Goal: Task Accomplishment & Management: Complete application form

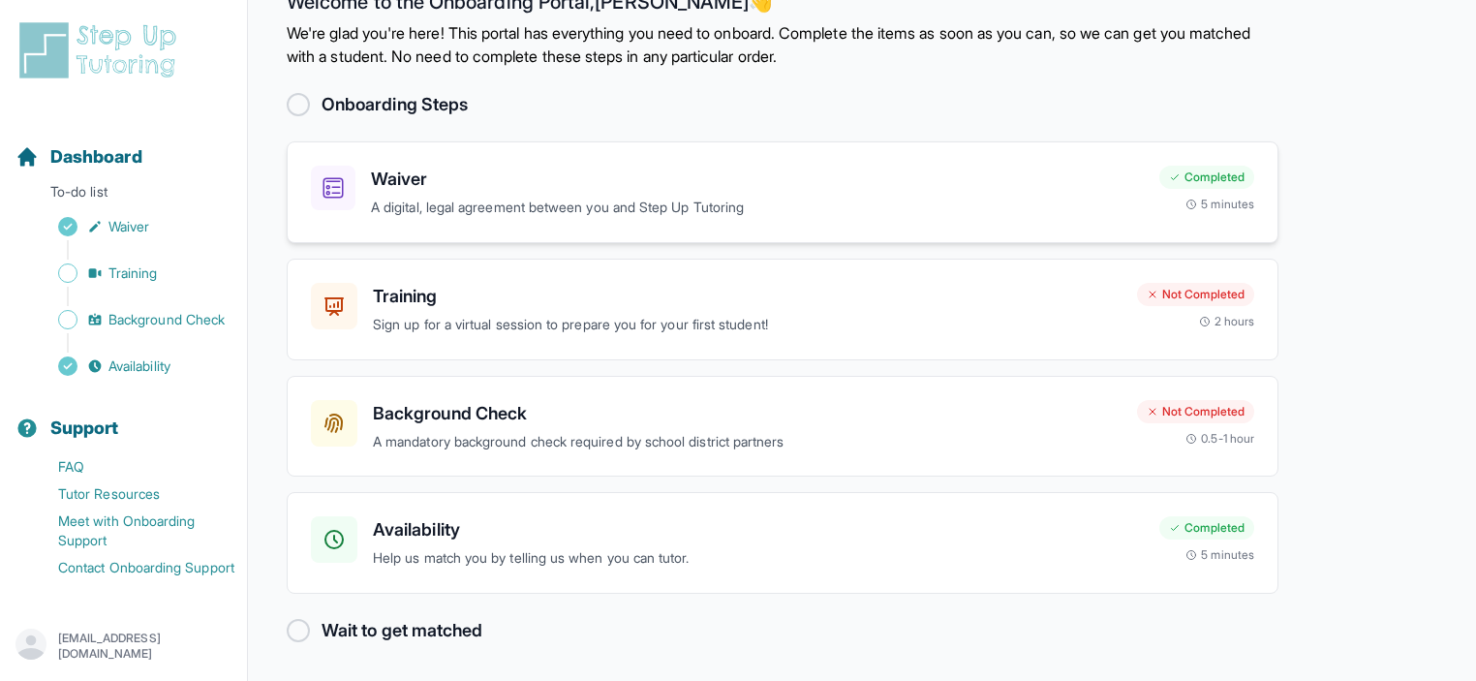
scroll to position [45, 0]
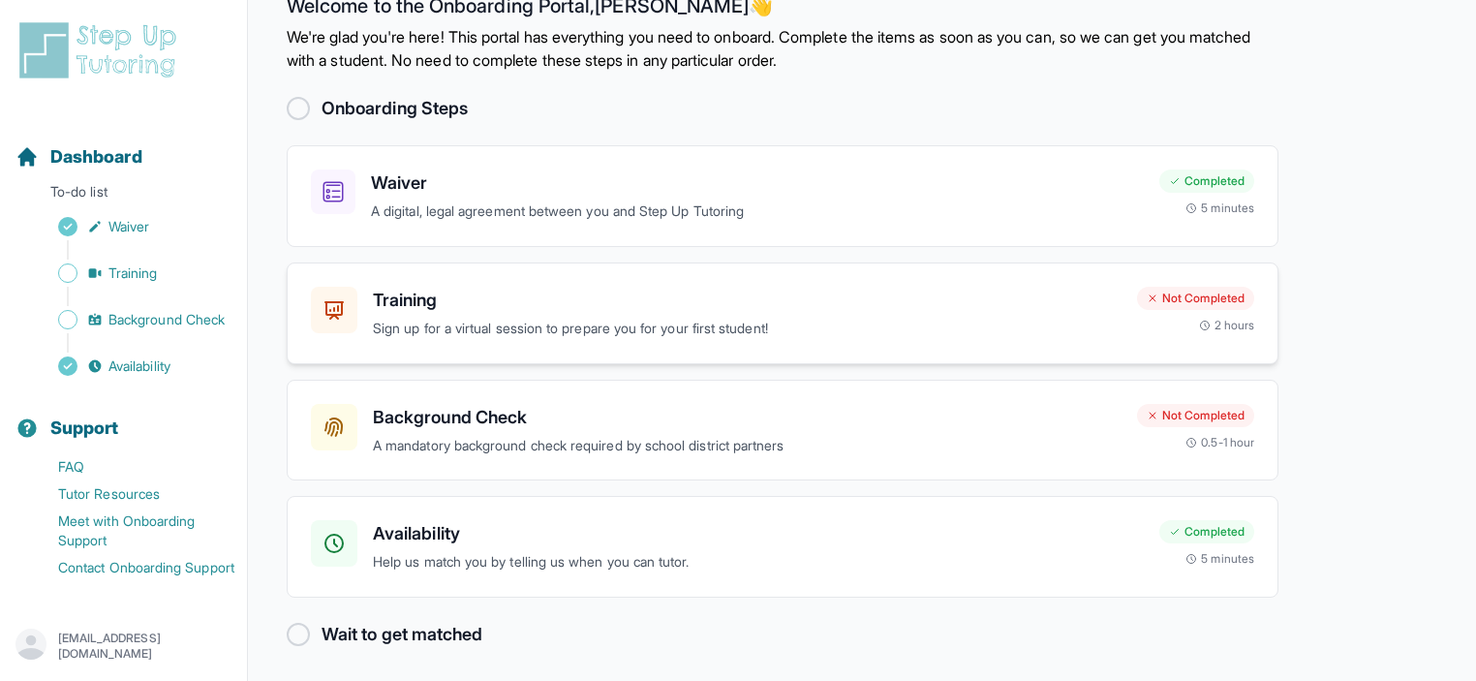
click at [791, 305] on h3 "Training" at bounding box center [747, 300] width 749 height 27
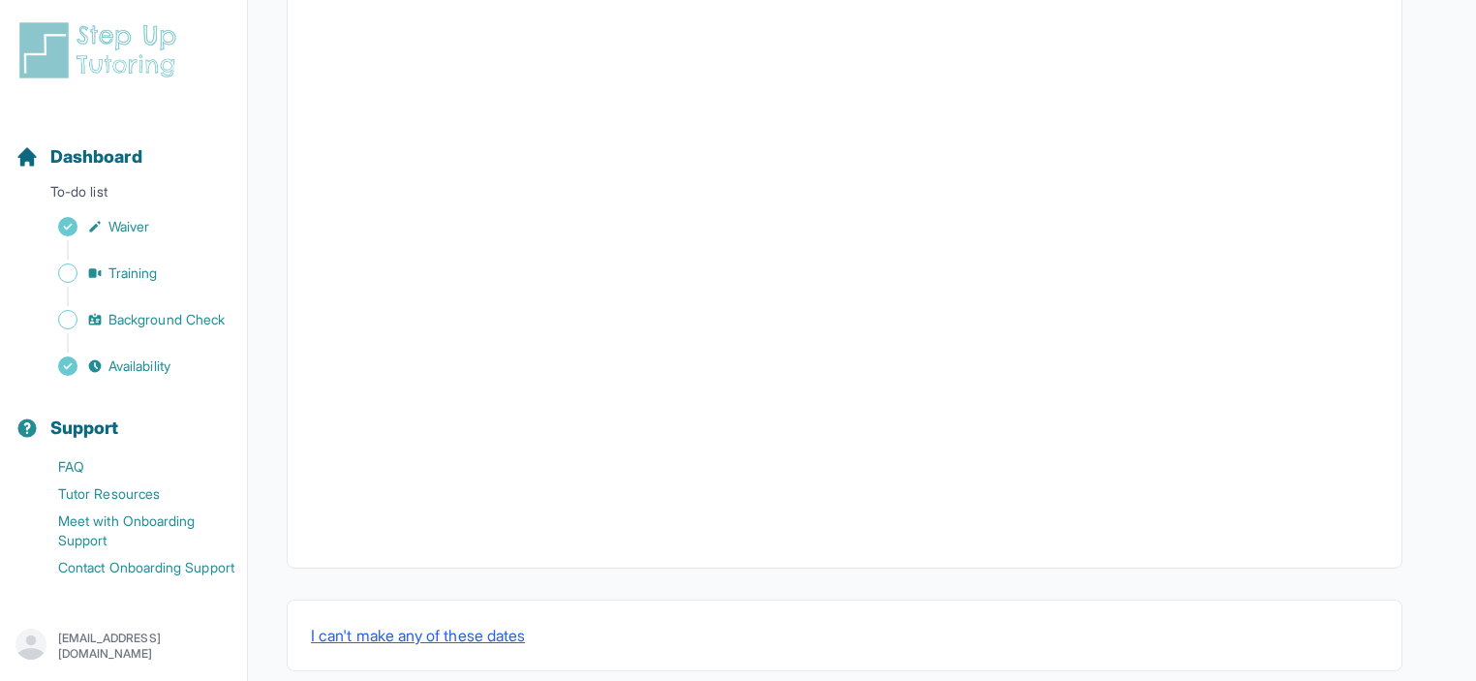
scroll to position [655, 0]
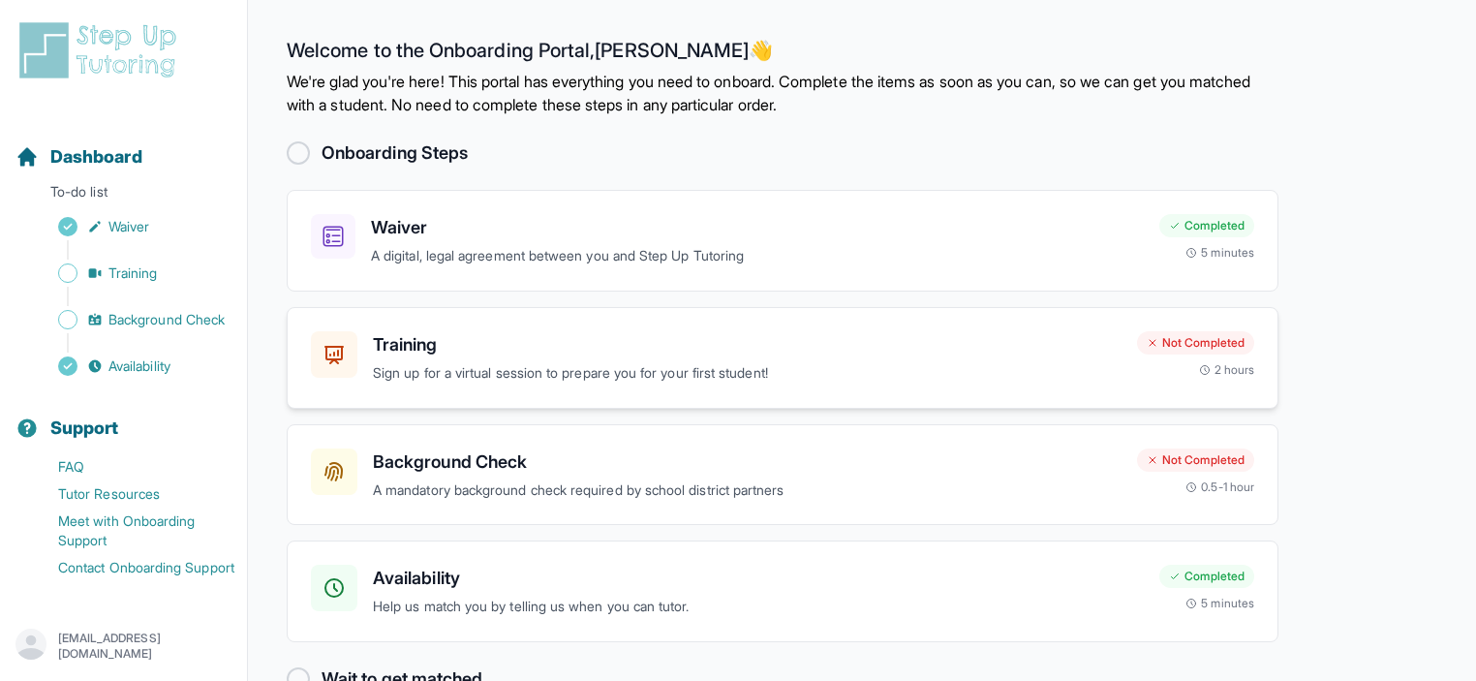
scroll to position [48, 0]
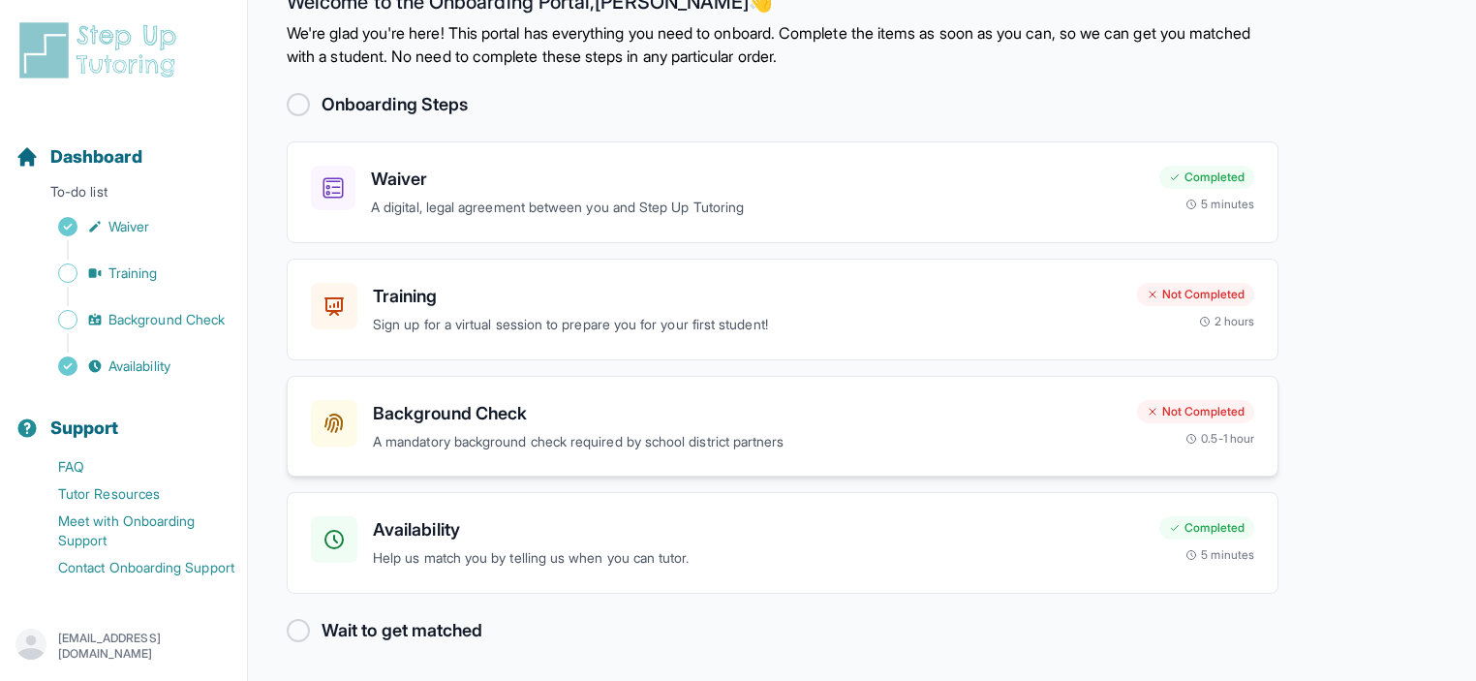
click at [567, 448] on p "A mandatory background check required by school district partners" at bounding box center [747, 442] width 749 height 22
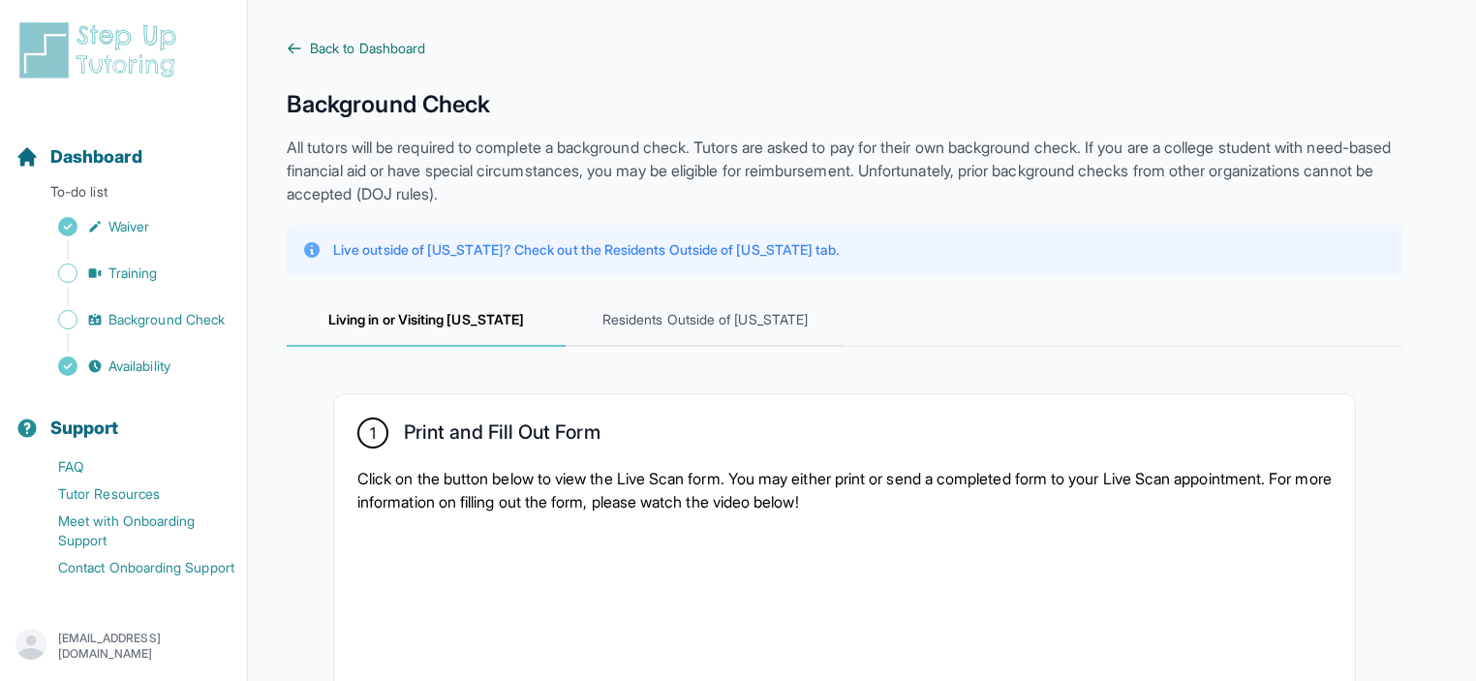
click at [355, 53] on span "Back to Dashboard" at bounding box center [367, 48] width 115 height 19
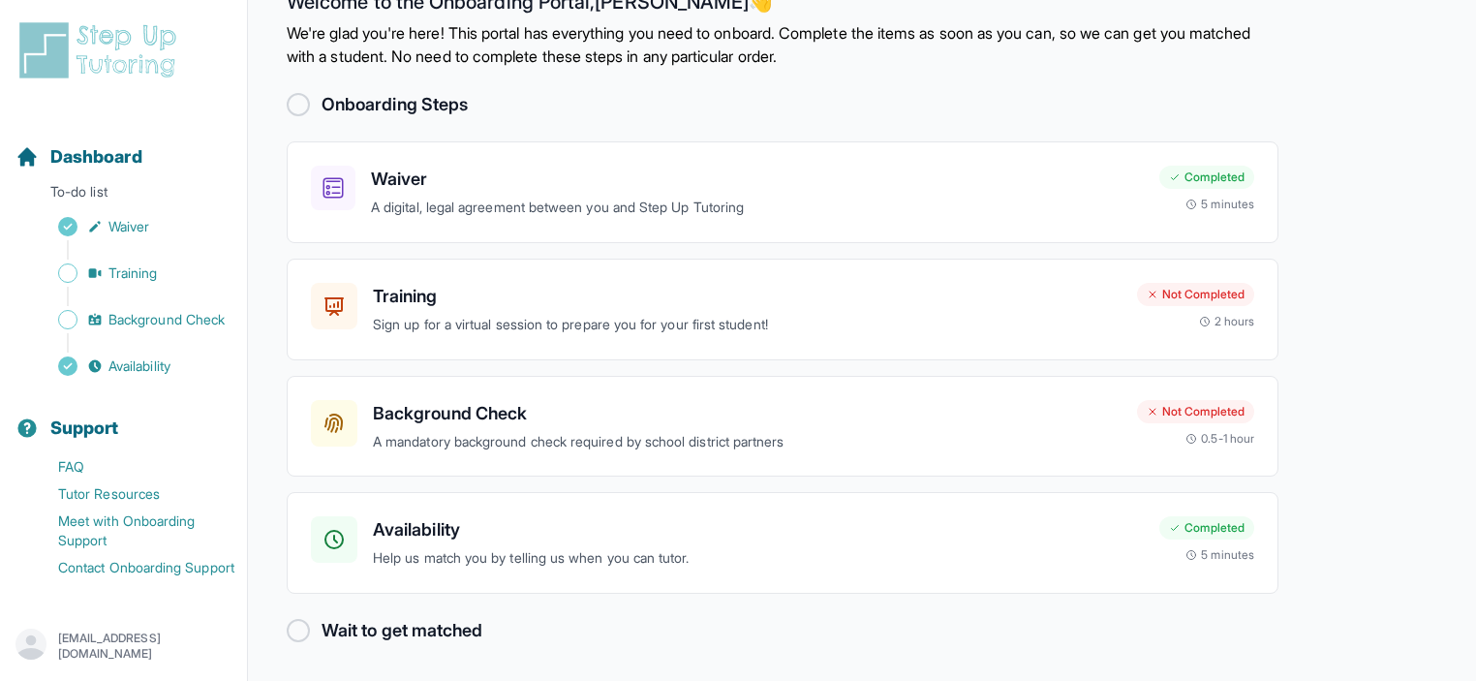
click at [136, 67] on img at bounding box center [101, 50] width 172 height 62
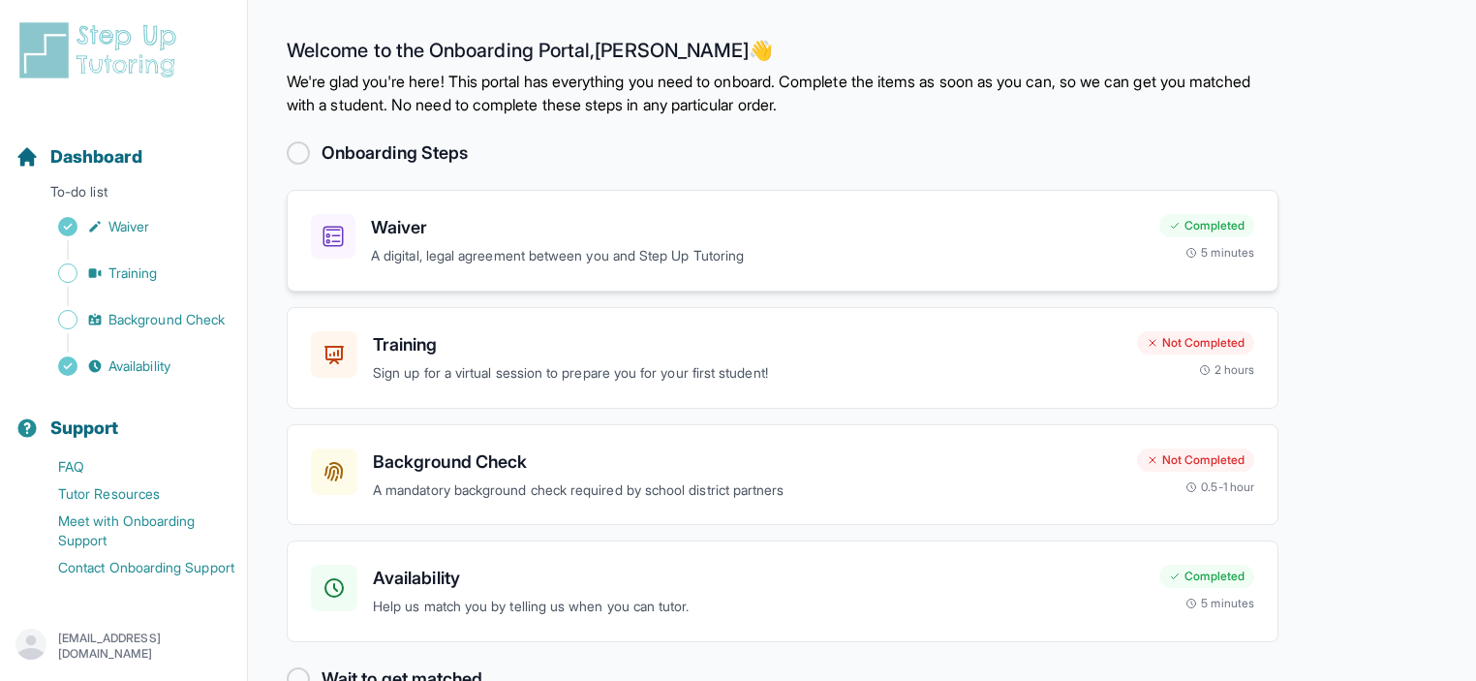
click at [523, 274] on div "Waiver A digital, legal agreement between you and Step Up Tutoring Completed 5 …" at bounding box center [783, 241] width 992 height 102
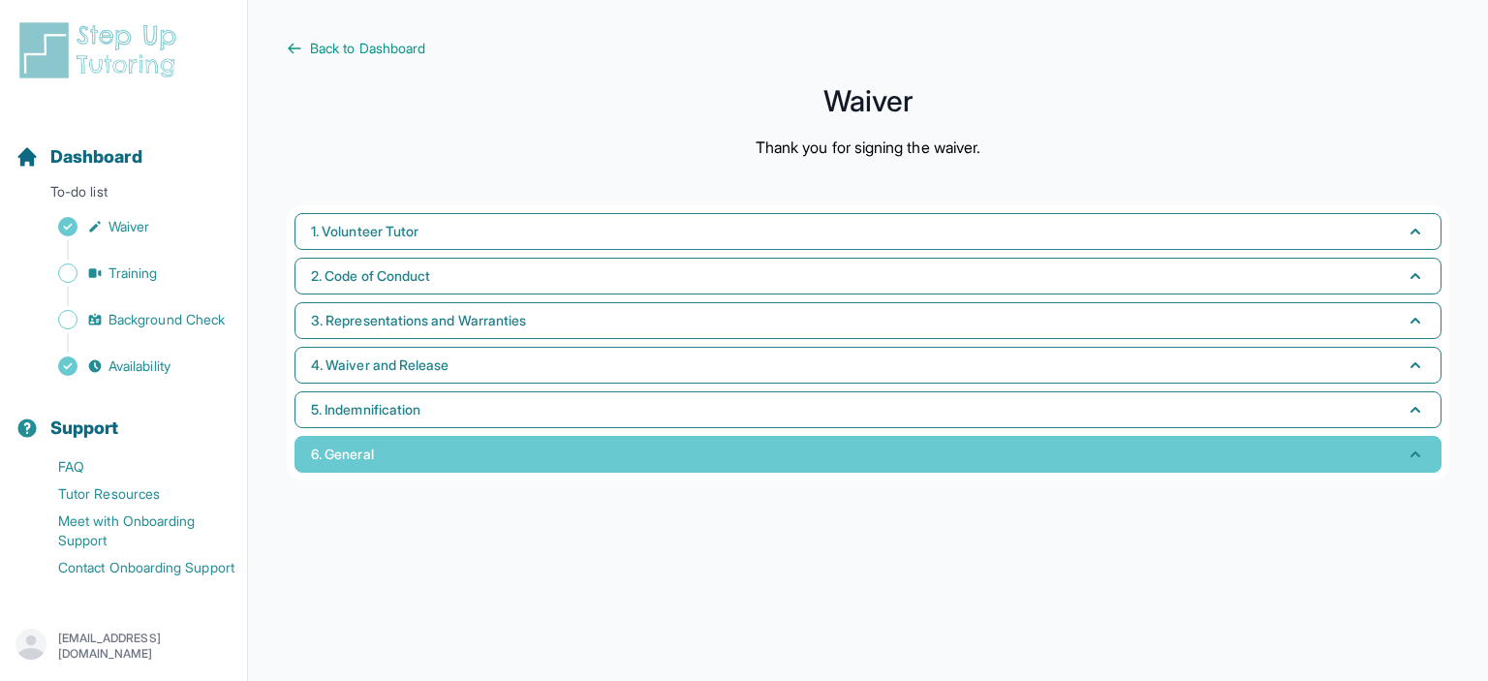
click at [429, 462] on button "6. General" at bounding box center [867, 454] width 1147 height 37
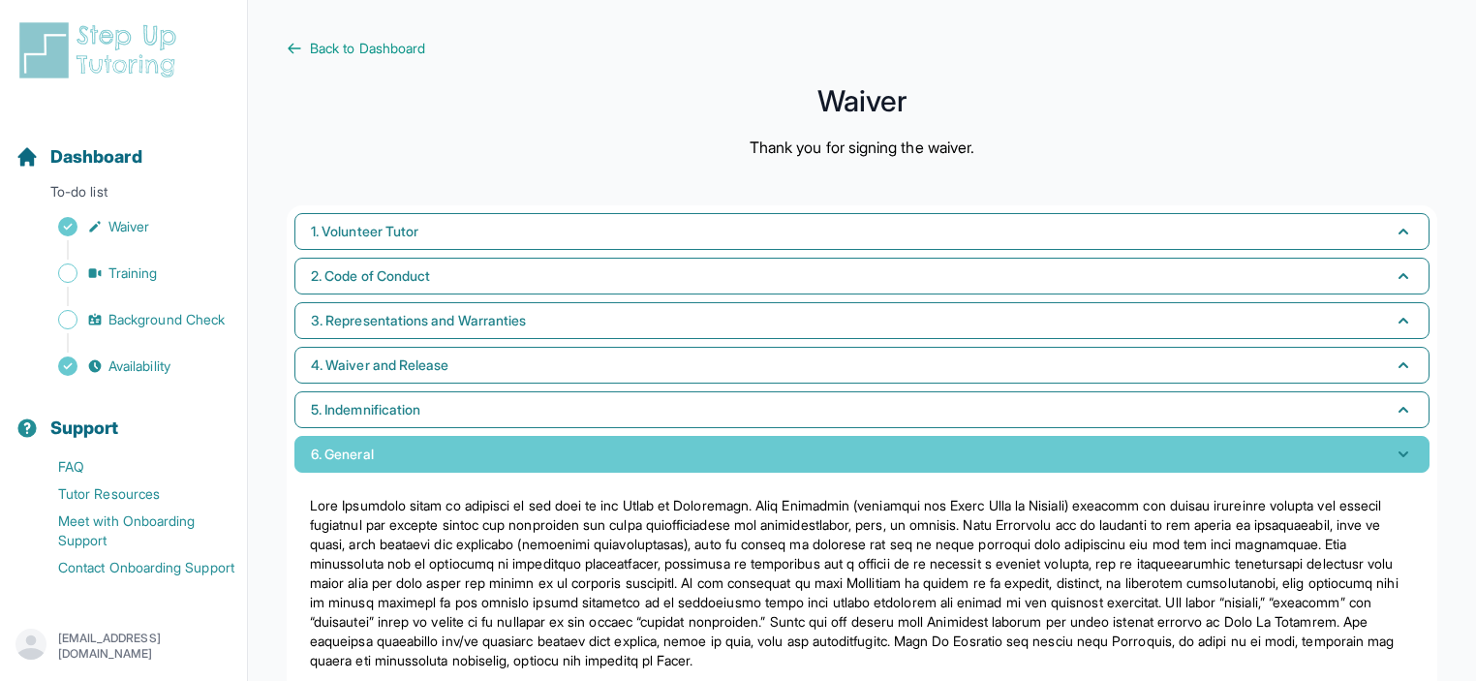
scroll to position [48, 0]
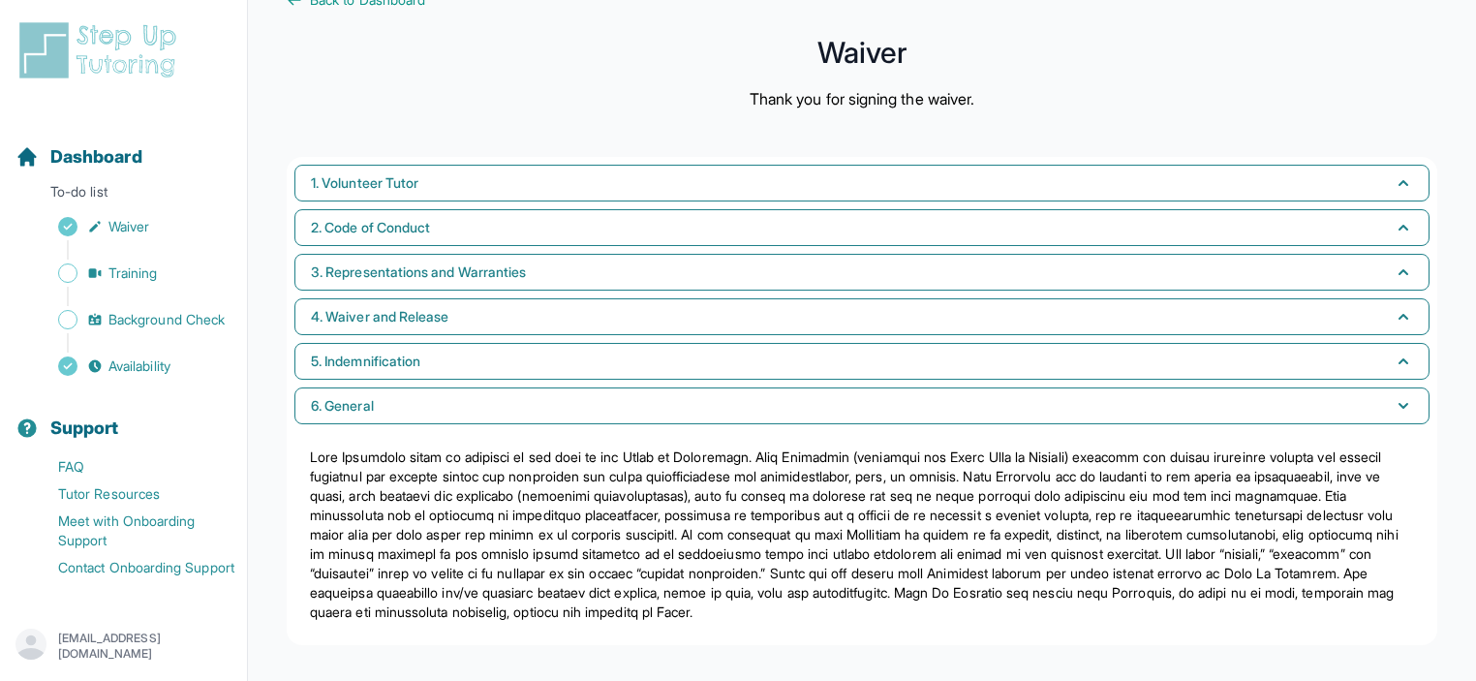
click at [121, 51] on img at bounding box center [101, 50] width 172 height 62
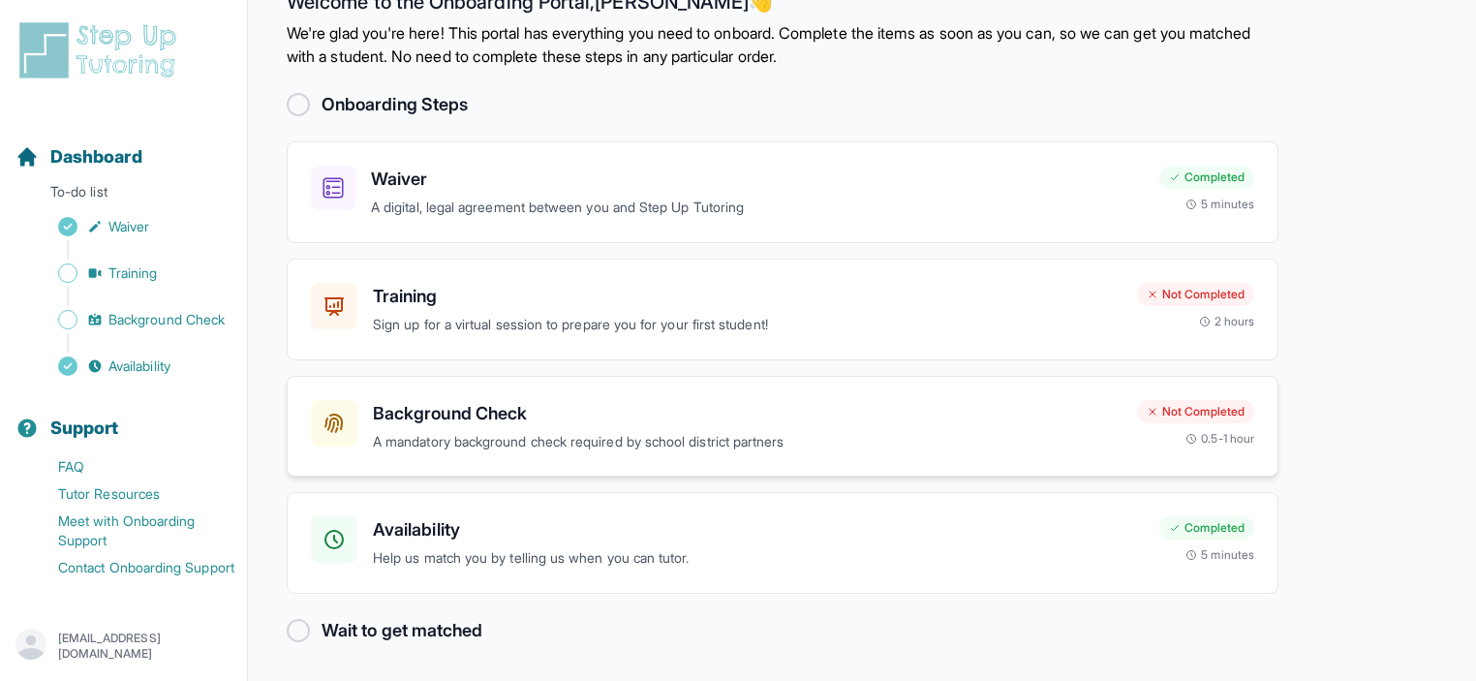
click at [497, 433] on p "A mandatory background check required by school district partners" at bounding box center [747, 442] width 749 height 22
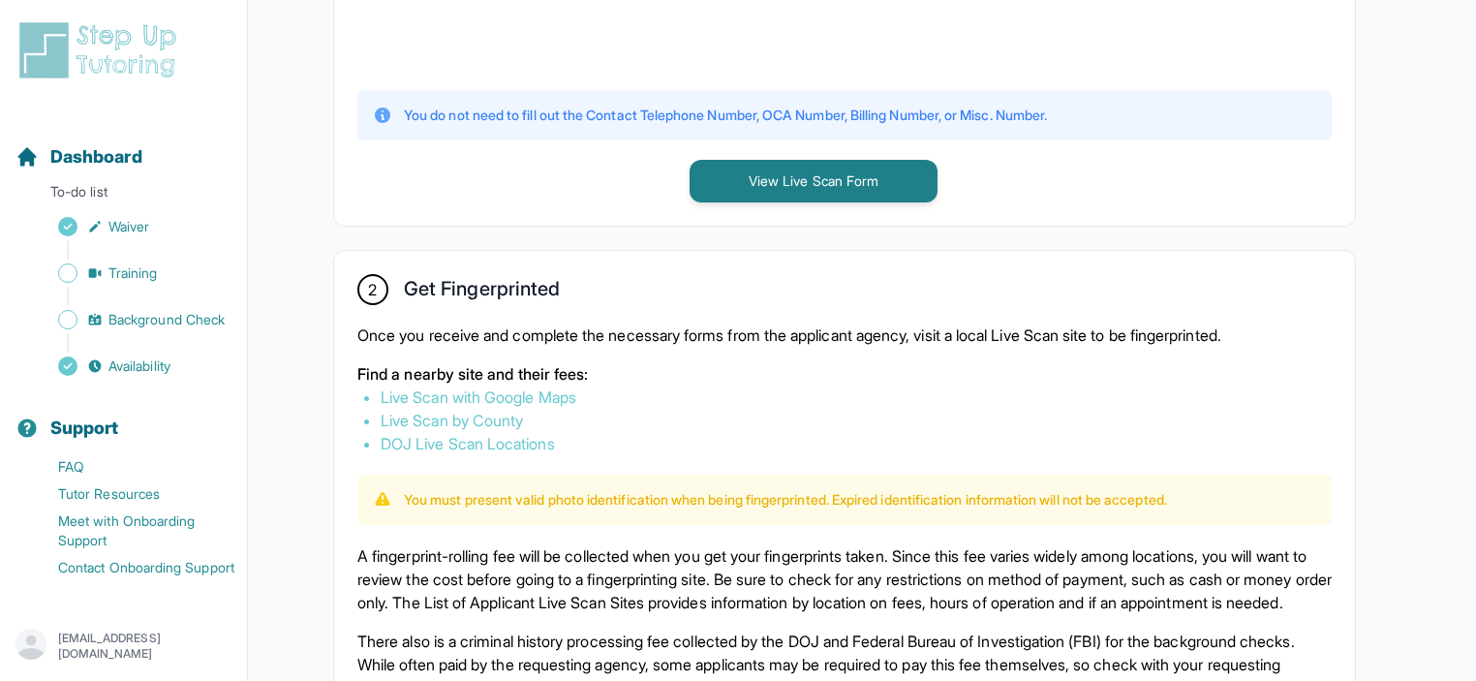
scroll to position [879, 0]
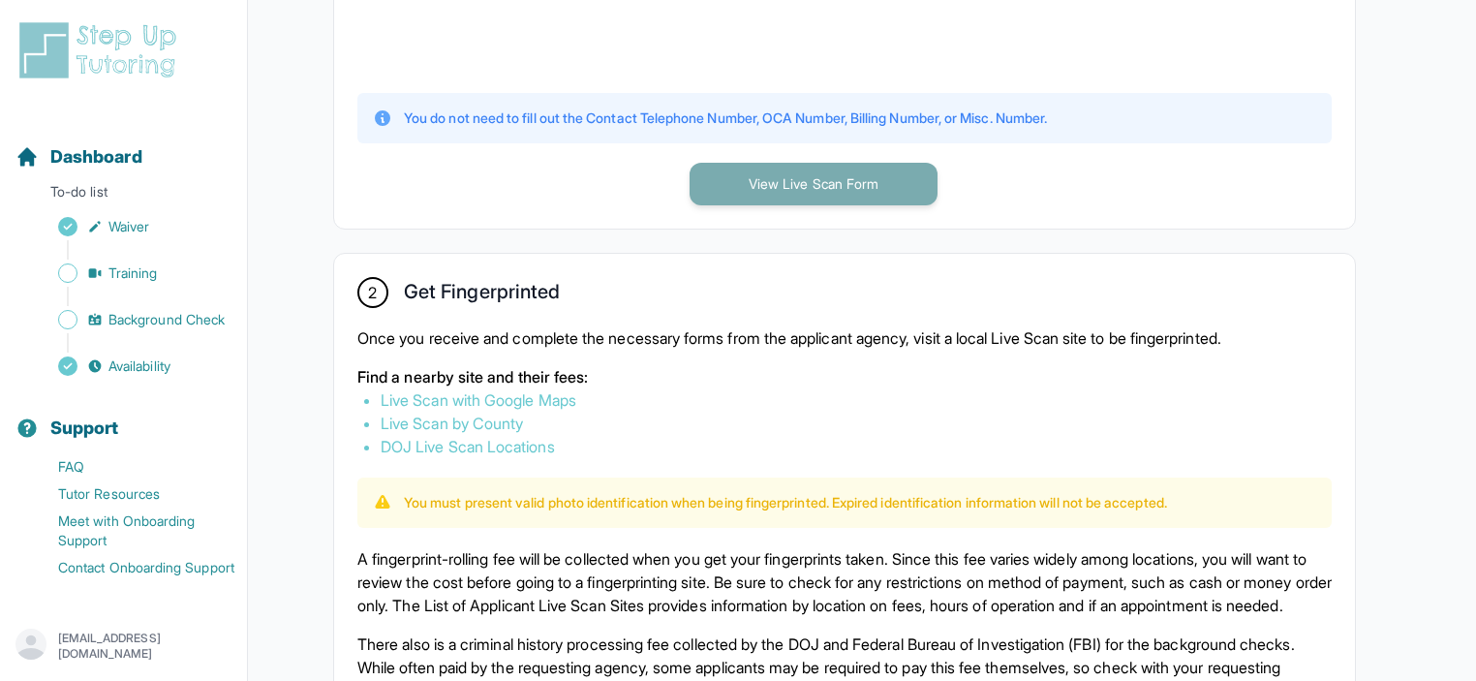
click at [766, 185] on button "View Live Scan Form" at bounding box center [814, 184] width 248 height 43
